Goal: Task Accomplishment & Management: Manage account settings

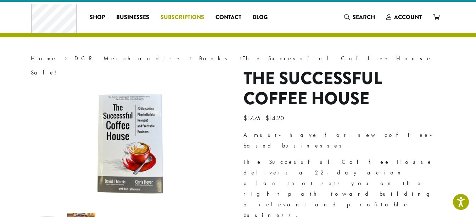
click at [181, 16] on span "Subscriptions" at bounding box center [183, 17] width 44 height 9
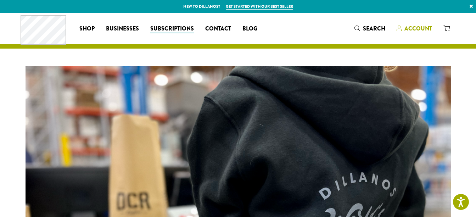
click at [416, 27] on span "Account" at bounding box center [419, 28] width 28 height 8
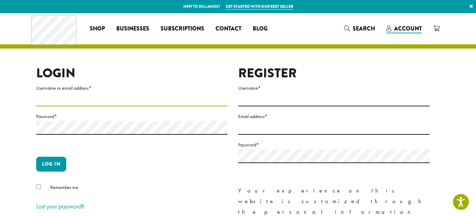
click at [88, 101] on input "Username or email address *" at bounding box center [132, 100] width 192 height 14
type input "**********"
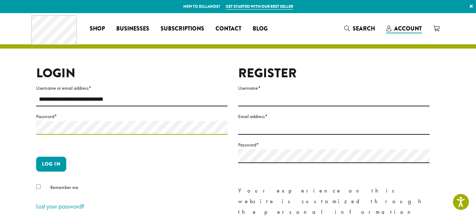
click at [36, 157] on button "Log in" at bounding box center [51, 164] width 30 height 15
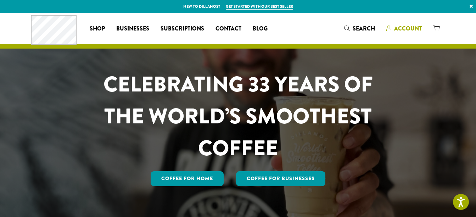
click at [412, 32] on span "Account" at bounding box center [408, 28] width 28 height 8
